Goal: Task Accomplishment & Management: Manage account settings

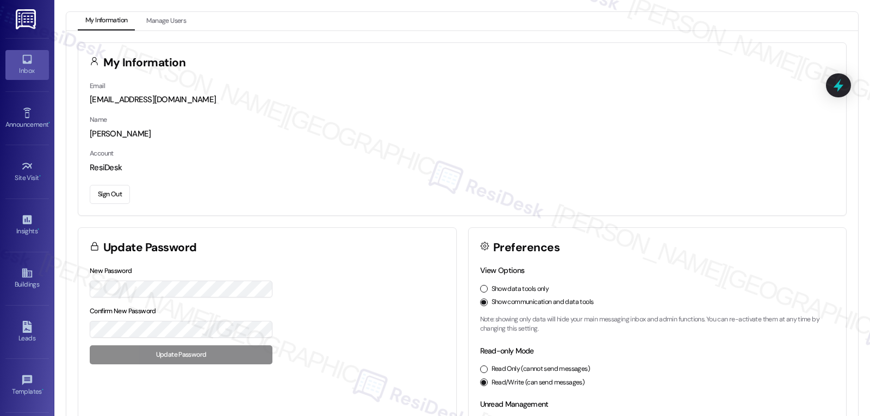
click at [26, 58] on icon at bounding box center [27, 59] width 12 height 12
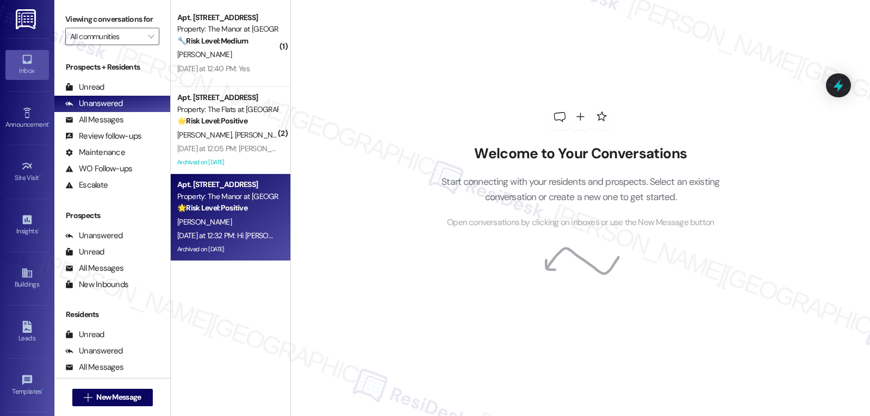
click at [220, 244] on div "Archived on [DATE]" at bounding box center [227, 249] width 103 height 14
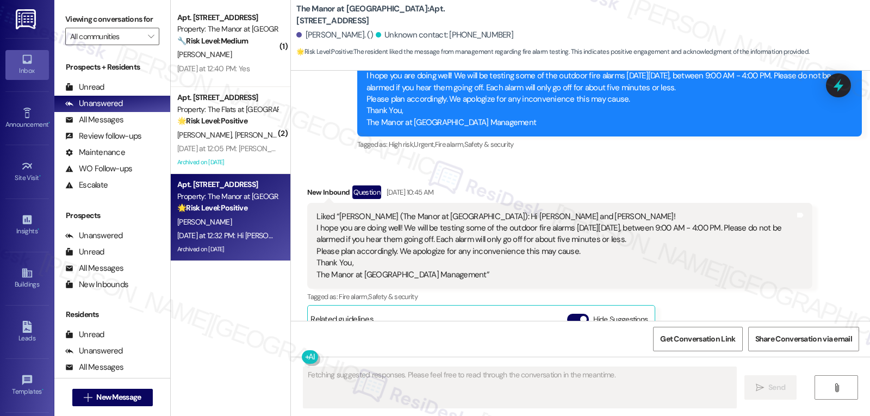
scroll to position [11993, 0]
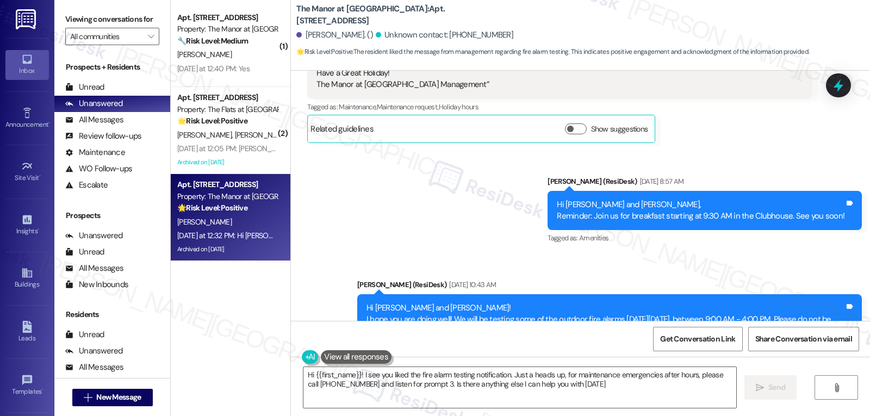
type textarea "Hi {{first_name}}! I see you liked the fire alarm testing notification. Just a …"
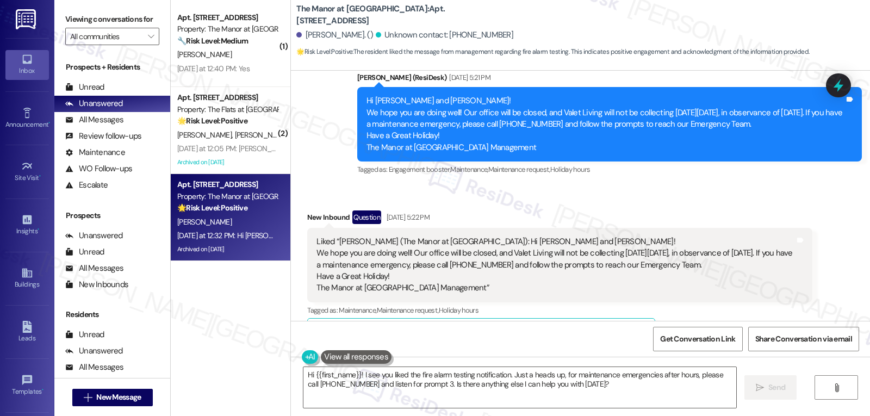
scroll to position [11558, 0]
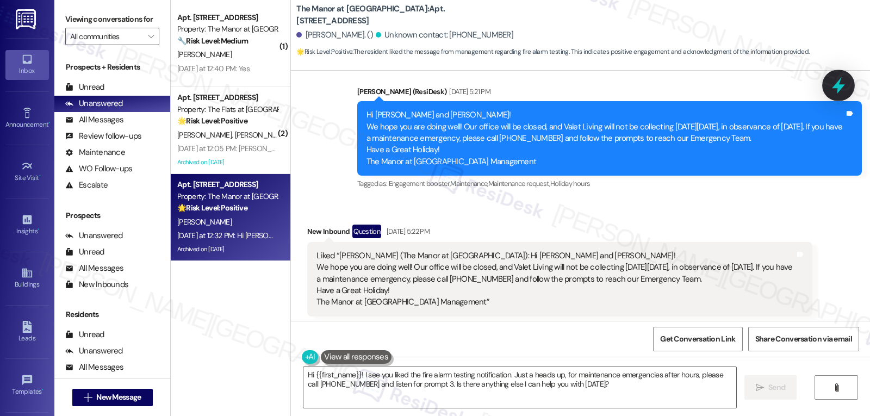
click at [842, 94] on div at bounding box center [838, 85] width 33 height 31
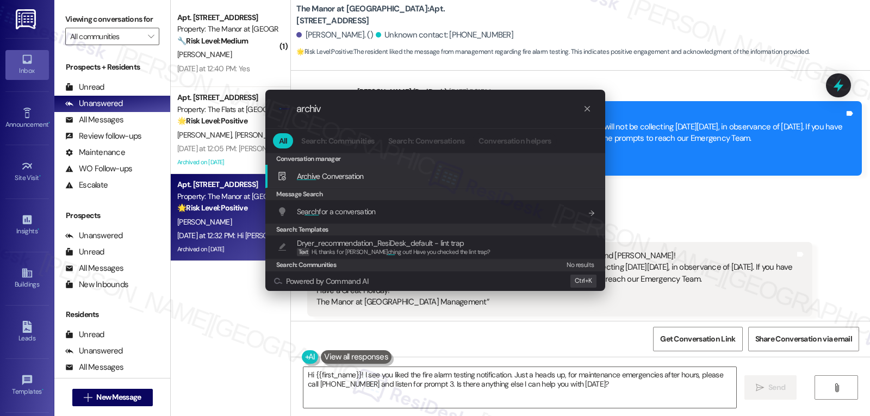
type input "archiv"
click at [330, 180] on span "Archiv e Conversation" at bounding box center [330, 176] width 67 height 10
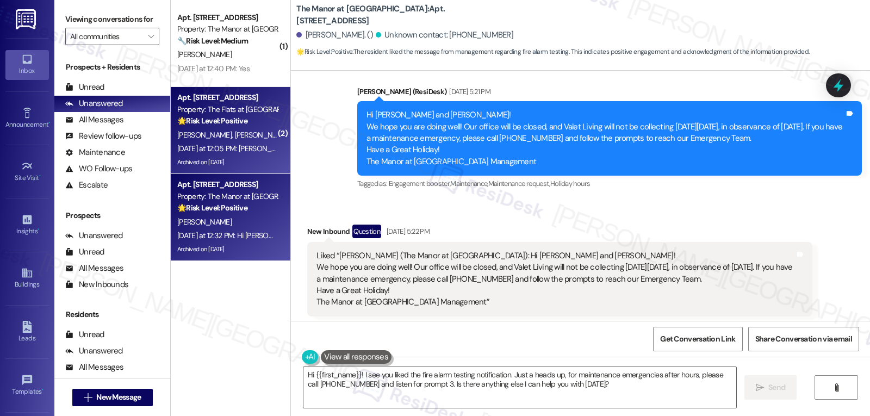
click at [234, 157] on div "Archived on [DATE]" at bounding box center [227, 162] width 103 height 14
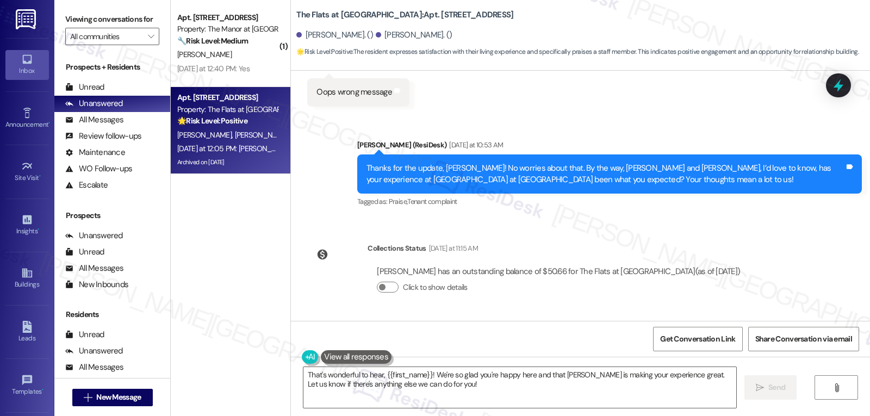
scroll to position [4485, 0]
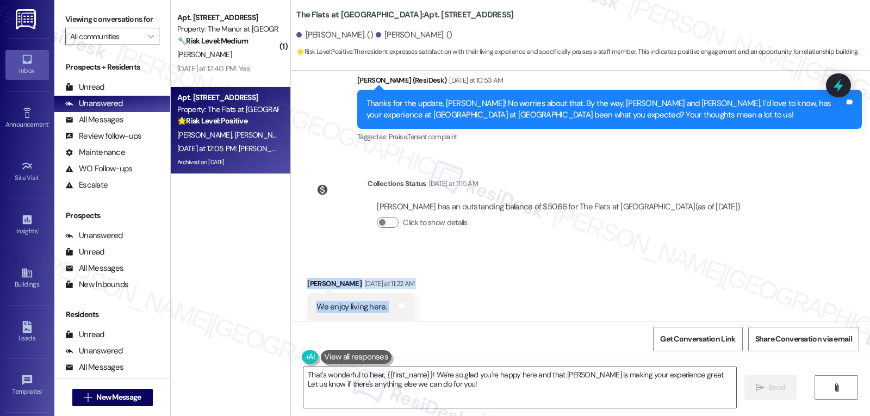
drag, startPoint x: 297, startPoint y: 168, endPoint x: 522, endPoint y: 274, distance: 249.2
click at [522, 274] on div "Received via SMS [PERSON_NAME] [DATE] at 11:22 AM We enjoy living here. Tags an…" at bounding box center [580, 345] width 579 height 184
copy div "[PERSON_NAME] [DATE] at 11:22 AM We enjoy living here. Tags and notes Tagged as…"
drag, startPoint x: 495, startPoint y: 217, endPoint x: 413, endPoint y: 203, distance: 83.2
click at [496, 253] on div "Received via SMS [PERSON_NAME] [DATE] at 11:22 AM We enjoy living here. Tags an…" at bounding box center [580, 345] width 579 height 184
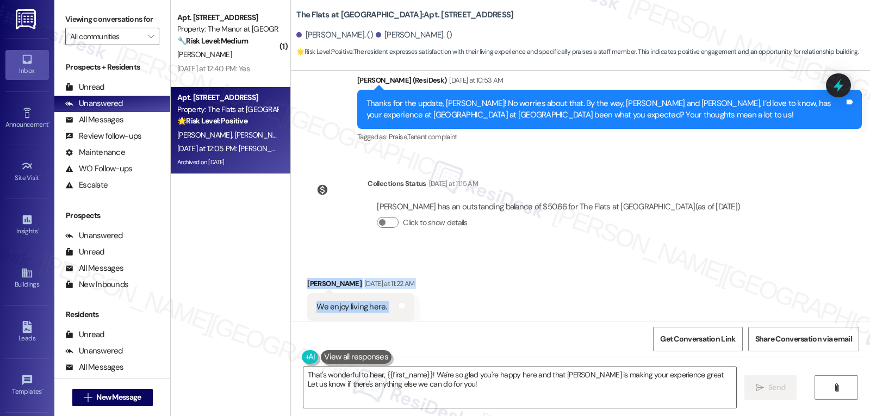
click at [312, 278] on div "[PERSON_NAME] [DATE] at 11:22 AM" at bounding box center [360, 285] width 107 height 15
drag, startPoint x: 298, startPoint y: 166, endPoint x: 517, endPoint y: 299, distance: 256.1
click at [517, 299] on div "Received via SMS [PERSON_NAME] [DATE] at 11:22 AM We enjoy living here. Tags an…" at bounding box center [580, 345] width 579 height 184
copy div "[PERSON_NAME] [DATE] at 11:22 AM We enjoy living here. Tags and notes Tagged as…"
click at [357, 392] on textarea "That's wonderful to hear, {{first_name}}! We're so glad you're happy here and t…" at bounding box center [519, 387] width 433 height 41
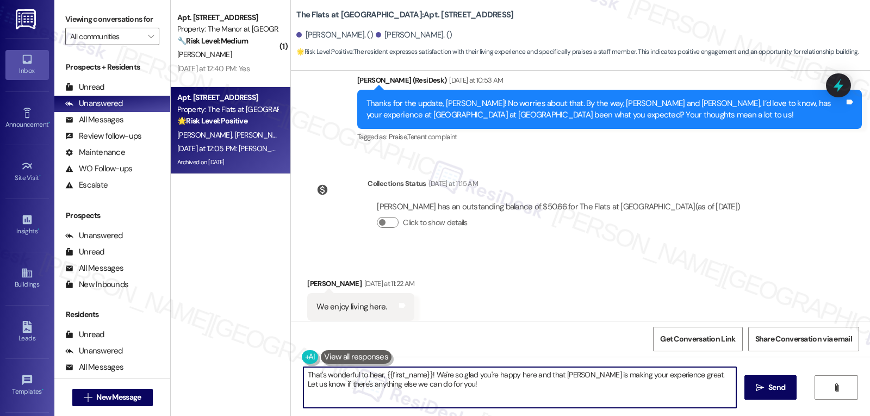
paste textarea "nks a lot for the kind words"
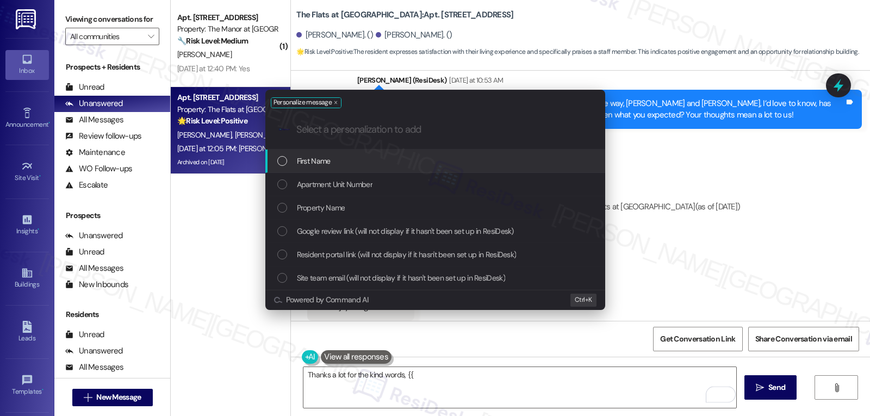
click at [409, 167] on div "First Name" at bounding box center [436, 161] width 318 height 12
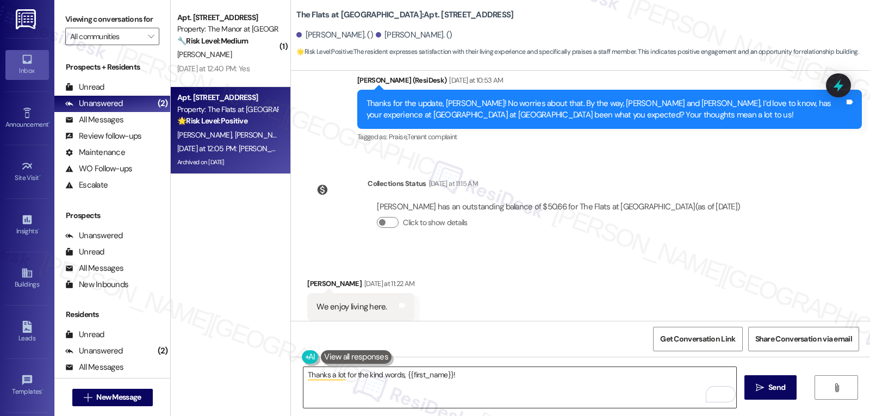
drag, startPoint x: 482, startPoint y: 382, endPoint x: 489, endPoint y: 384, distance: 7.9
click at [485, 383] on textarea "Thanks a lot for the kind words, {{first_name}}!" at bounding box center [519, 387] width 433 height 41
paste textarea "We’re thrilled to hear you’re enjoying your home with us—it truly makes our day."
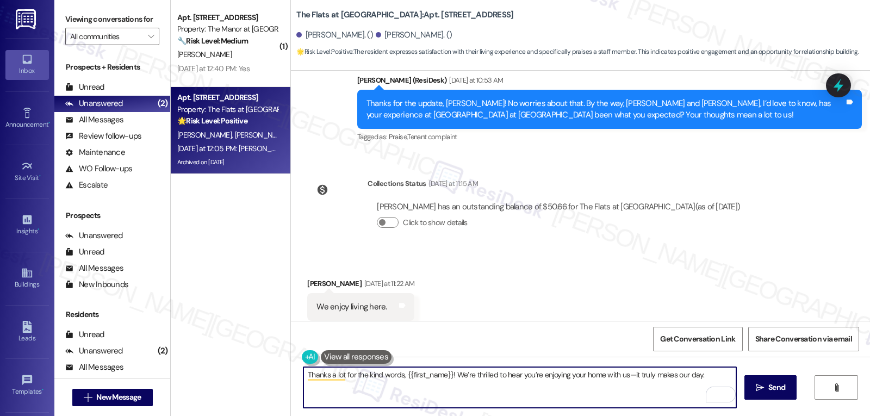
click at [623, 375] on textarea "Thanks a lot for the kind words, {{first_name}}! We’re thrilled to hear you’re …" at bounding box center [519, 387] width 433 height 41
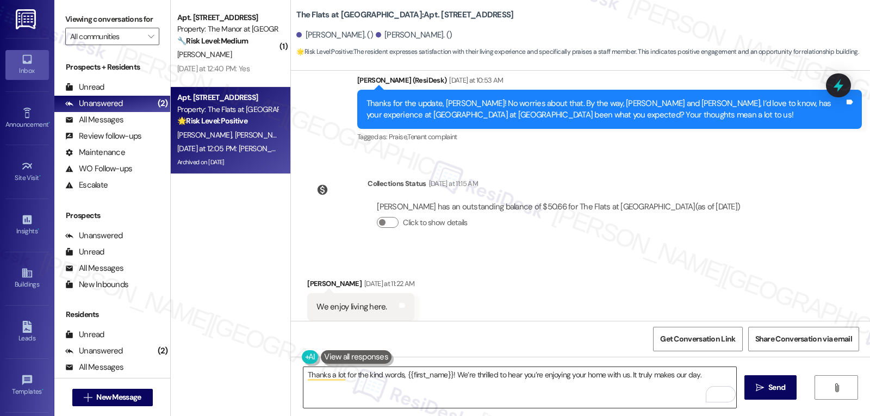
click at [714, 374] on textarea "Thanks a lot for the kind words, {{first_name}}! We’re thrilled to hear you’re …" at bounding box center [519, 387] width 433 height 41
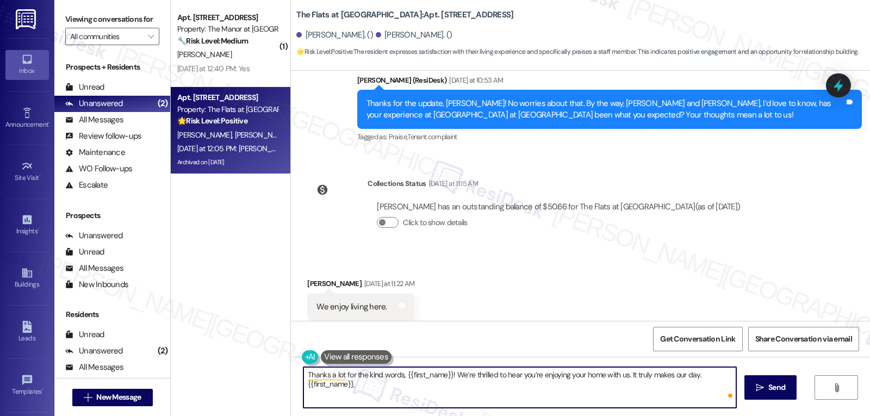
paste textarea "we’d be so grateful if you could share your great experience in a Google Review…"
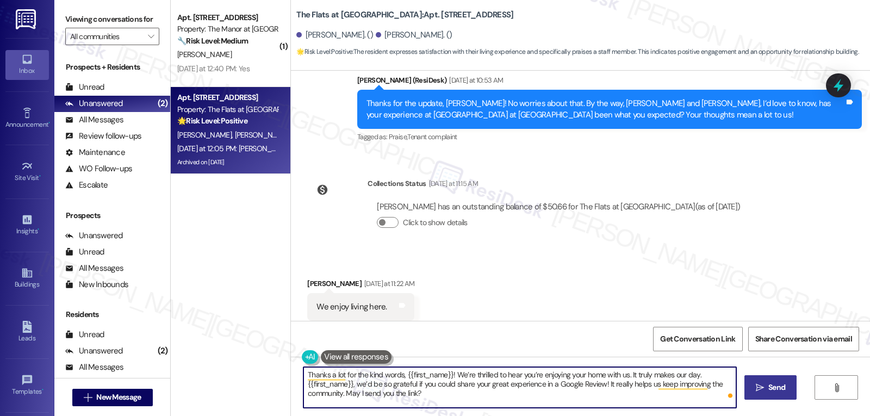
type textarea "Thanks a lot for the kind words, {{first_name}}! We’re thrilled to hear you’re …"
click at [770, 379] on button " Send" at bounding box center [770, 387] width 53 height 24
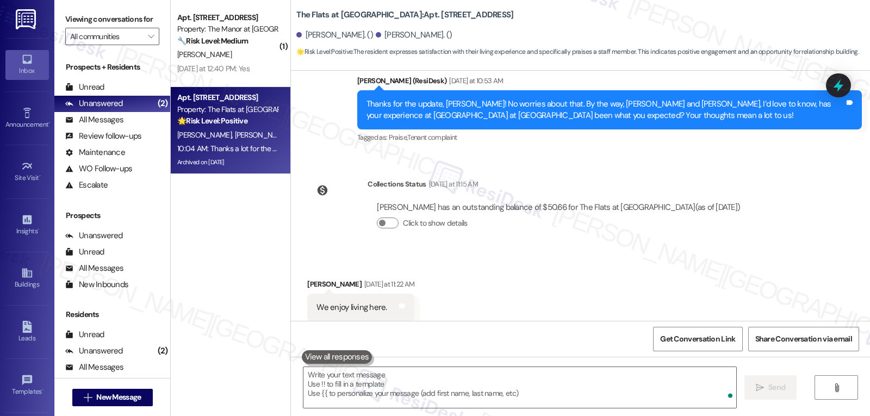
scroll to position [4584, 0]
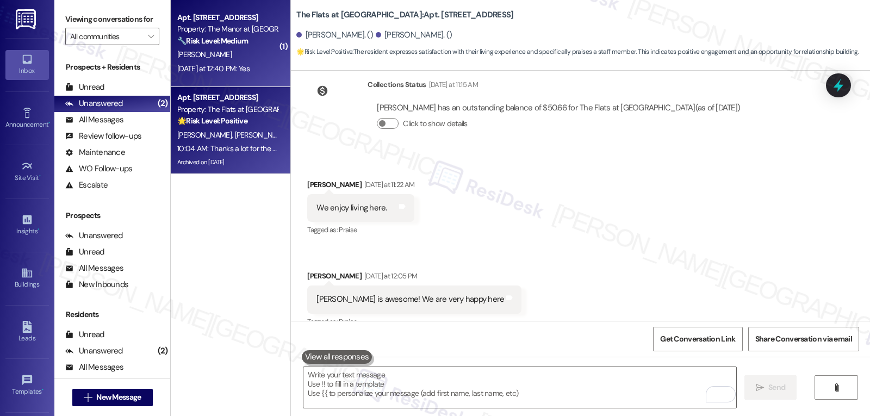
click at [217, 47] on div "Apt. [STREET_ADDRESS] Property: The Manor at [GEOGRAPHIC_DATA] 🔧 Risk Level: Me…" at bounding box center [227, 29] width 103 height 37
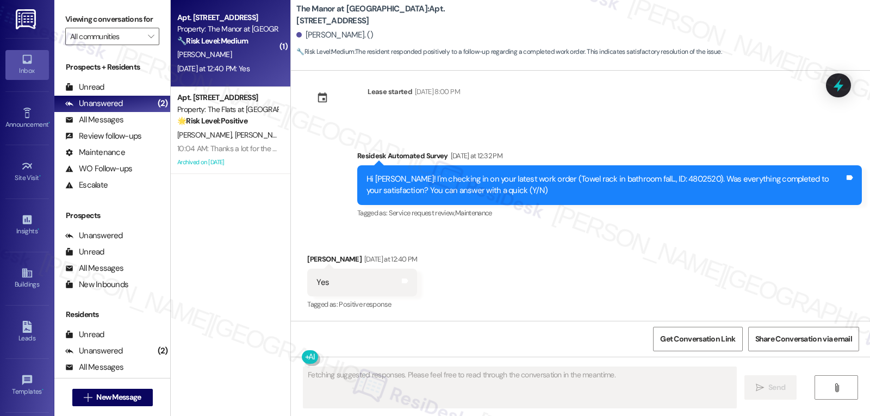
scroll to position [168, 0]
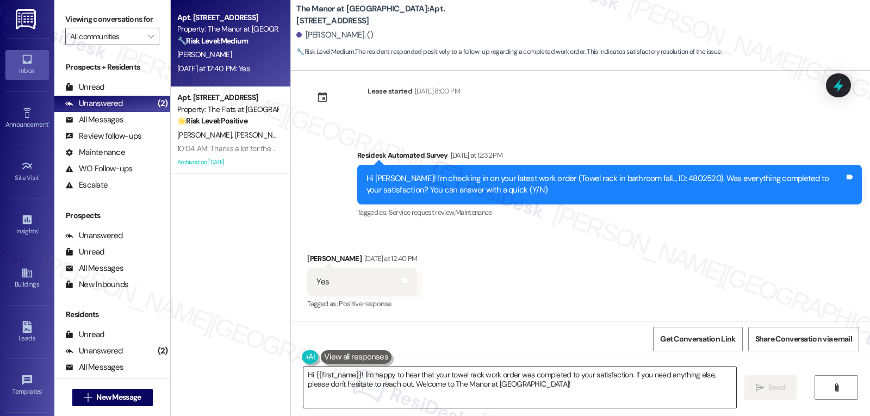
click at [457, 395] on textarea "Hi {{first_name}}! I'm happy to hear that your towel rack work order was comple…" at bounding box center [519, 387] width 433 height 41
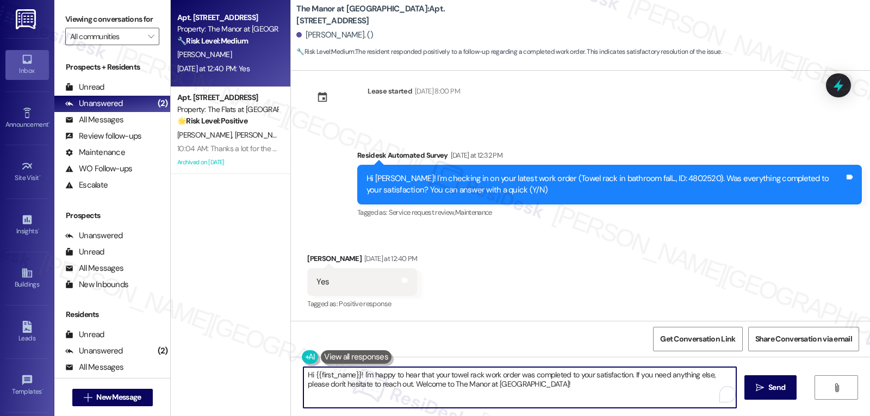
paste textarea "Thanks so much for letting us know, {{first_name}}! I’m happy to hear everythin…"
type textarea "Thanks so much for letting us know, {{first_name}}! I’m happy to hear everythin…"
click at [763, 390] on span " Send" at bounding box center [770, 387] width 34 height 11
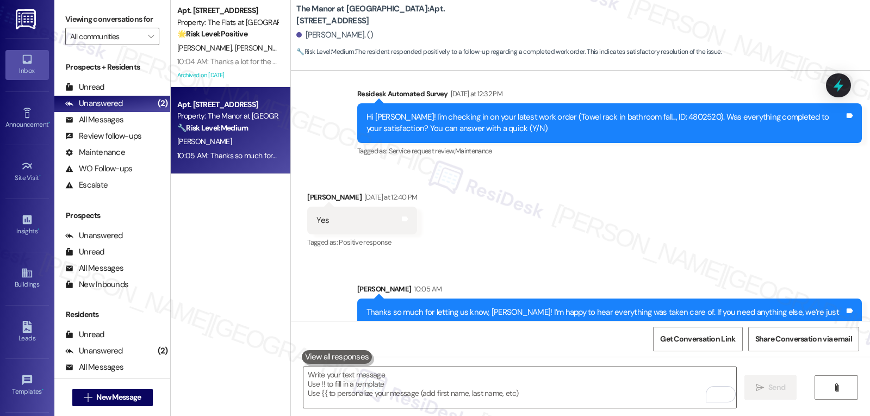
scroll to position [256, 0]
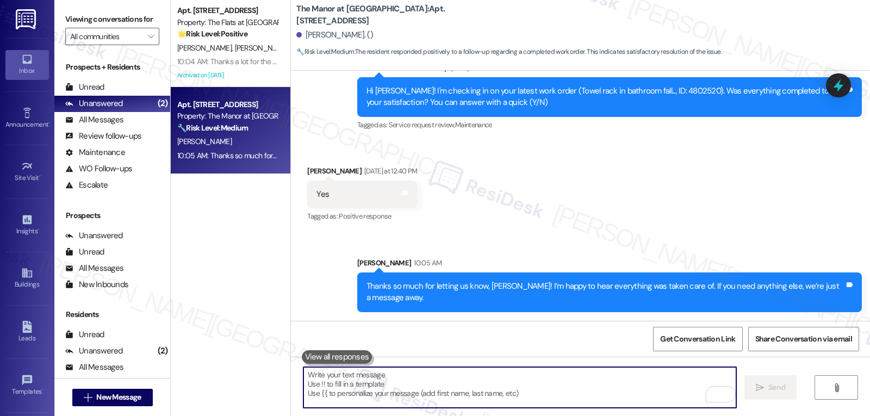
click at [380, 390] on textarea "To enrich screen reader interactions, please activate Accessibility in Grammarl…" at bounding box center [519, 387] width 433 height 41
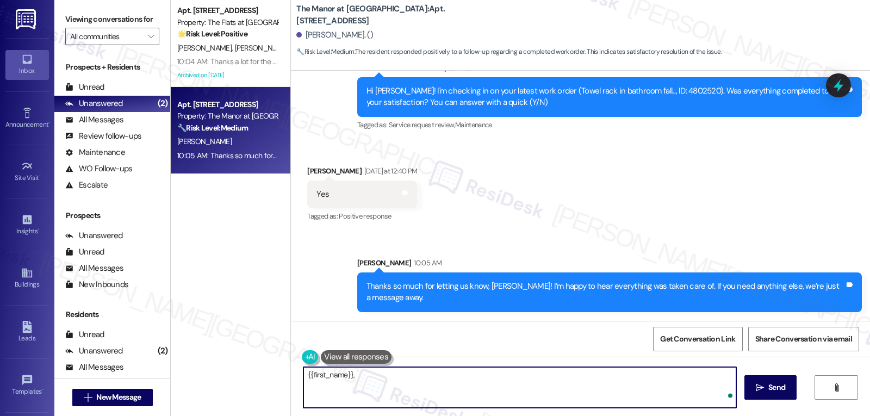
paste textarea "‘just want to ask, has {{property}} been everything you hoped for? I’d love to …"
type textarea "{{first_name}}, ‘just want to ask, has {{property}} been everything you hoped f…"
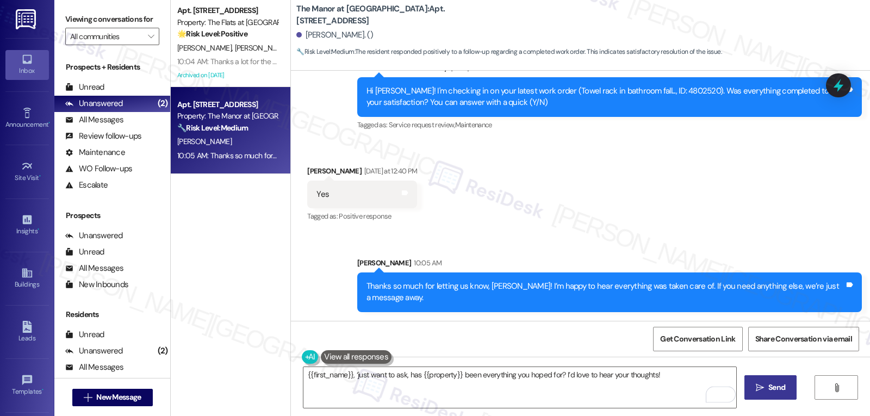
click at [777, 393] on span "Send" at bounding box center [776, 387] width 17 height 11
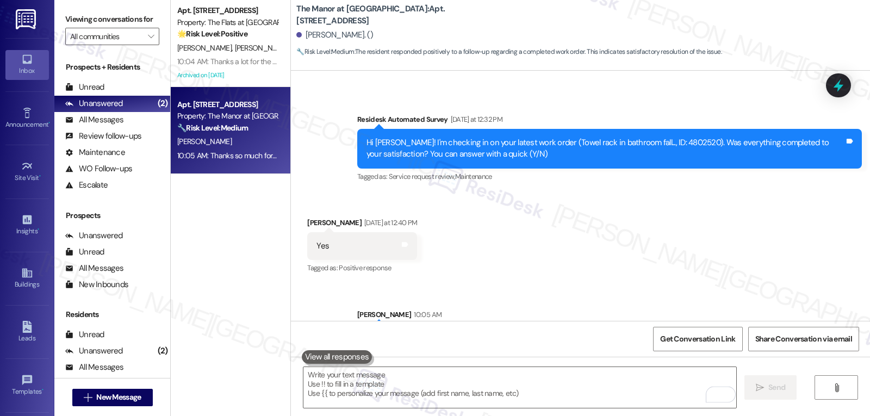
scroll to position [168, 0]
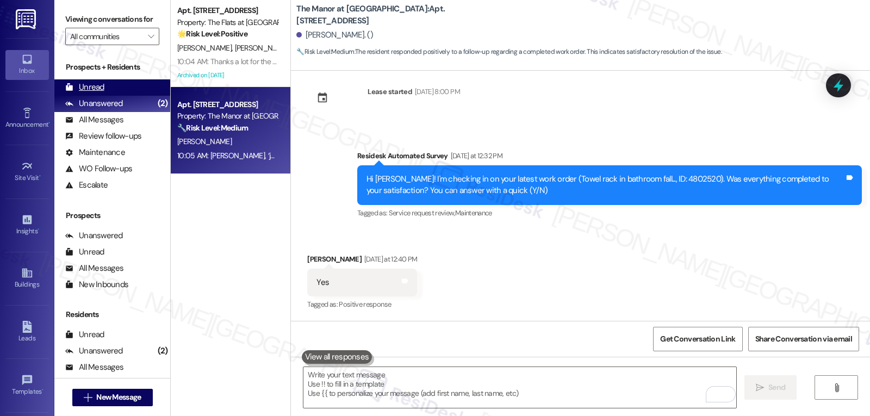
click at [109, 96] on div "Unread (0)" at bounding box center [112, 87] width 116 height 16
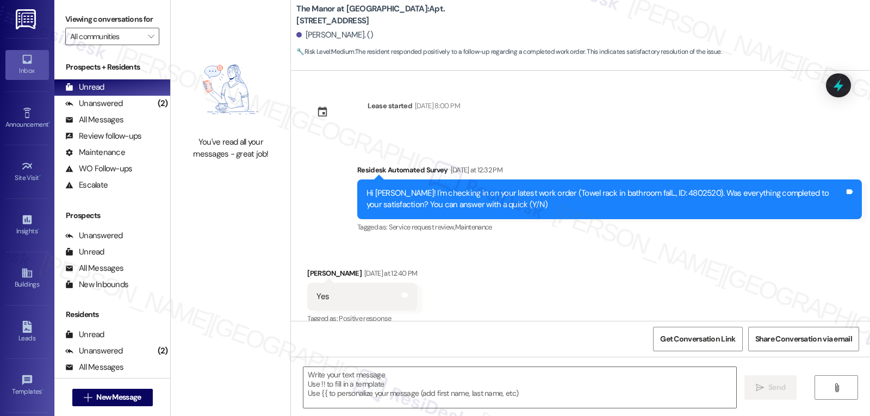
type textarea "Fetching suggested responses. Please feel free to read through the conversation…"
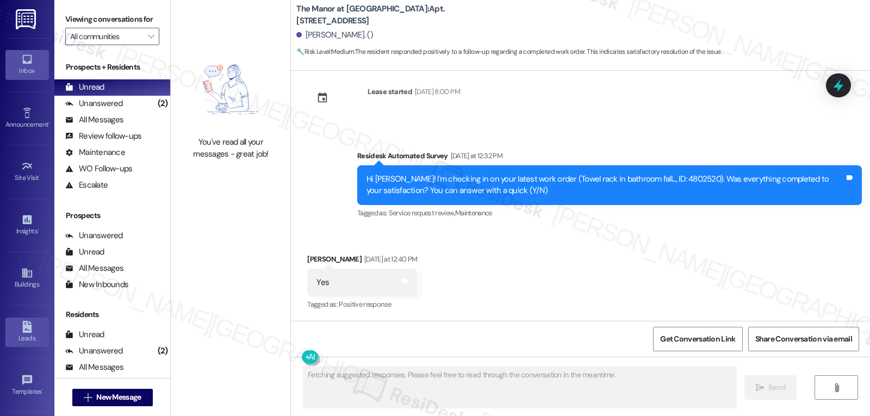
click at [27, 335] on div "Leads" at bounding box center [27, 338] width 54 height 11
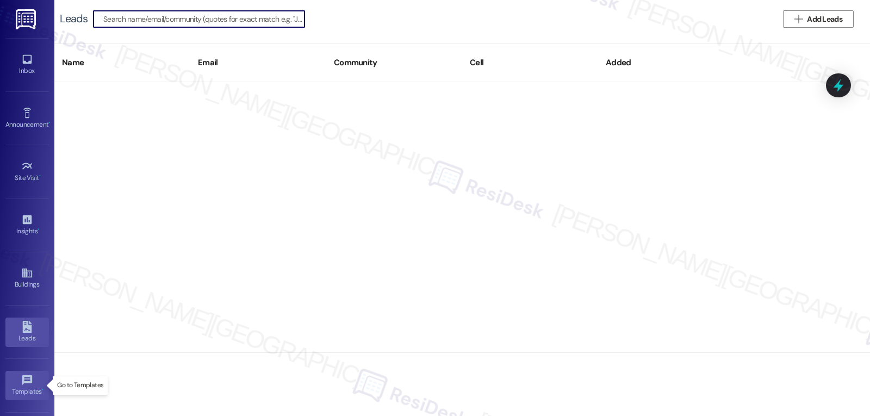
click at [21, 380] on icon at bounding box center [27, 380] width 12 height 12
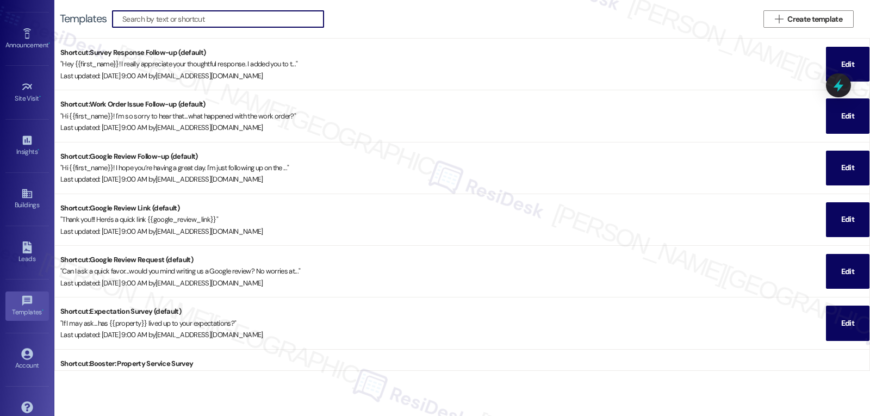
scroll to position [103, 0]
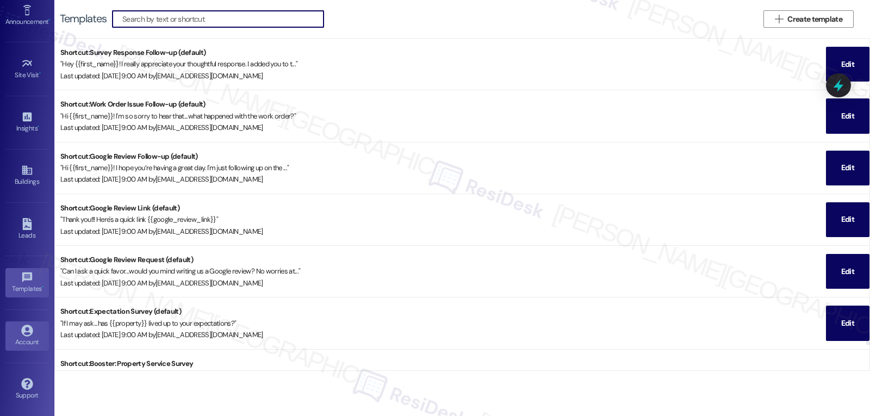
click at [30, 338] on div "Account" at bounding box center [27, 341] width 54 height 11
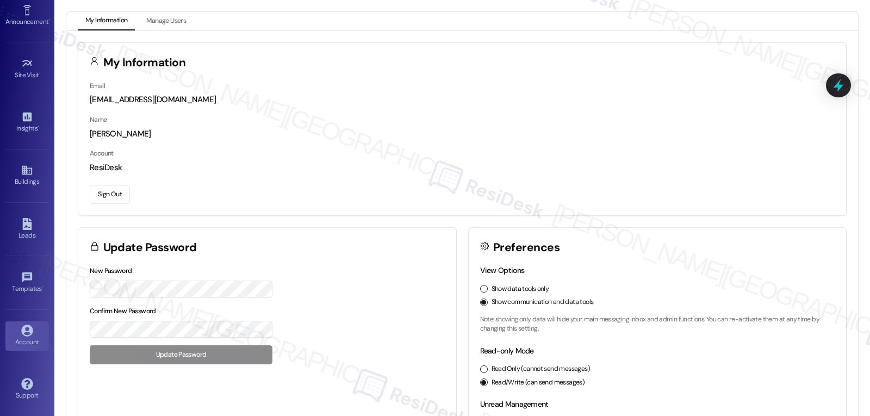
click at [115, 190] on button "Sign Out" at bounding box center [110, 194] width 40 height 19
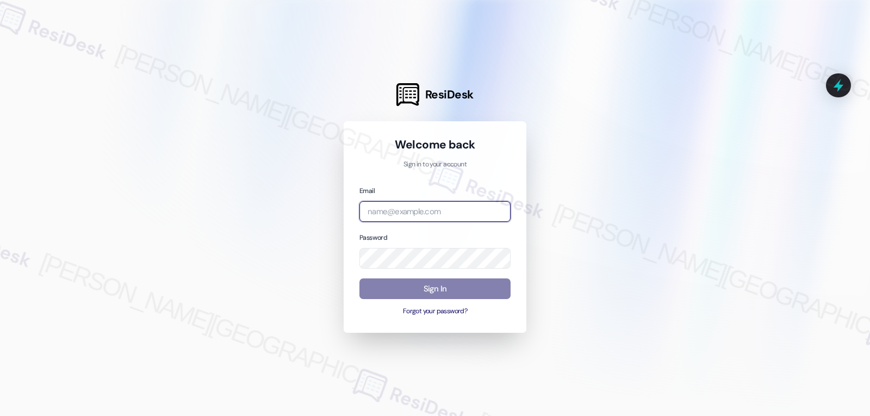
click at [438, 219] on input "email" at bounding box center [434, 211] width 151 height 21
click at [446, 213] on input "email" at bounding box center [434, 211] width 151 height 21
paste input "automated-surveys-archway_equities-jomar.punay@archway_[DOMAIN_NAME]"
type input "automated-surveys-archway_equities-jomar.punay@archway_[DOMAIN_NAME]"
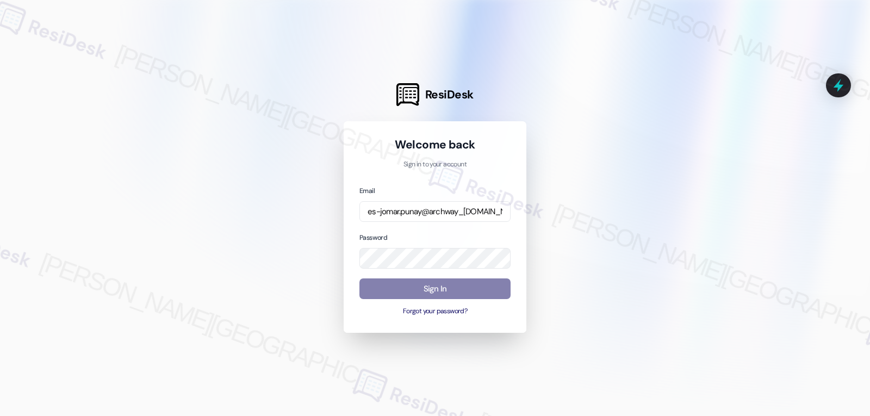
scroll to position [0, 0]
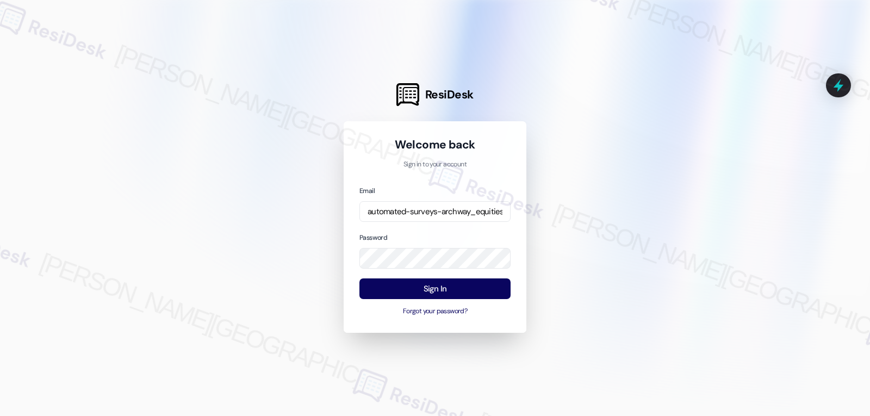
click at [415, 233] on div "Password" at bounding box center [434, 251] width 151 height 38
click at [419, 287] on button "Sign In" at bounding box center [434, 288] width 151 height 21
